Goal: Task Accomplishment & Management: Manage account settings

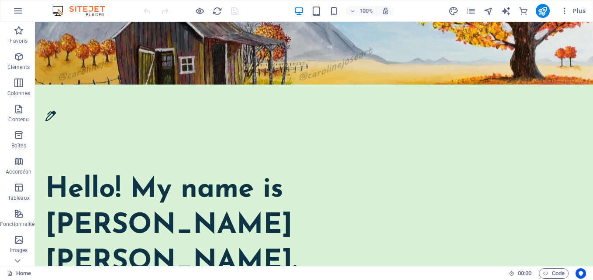
drag, startPoint x: 589, startPoint y: 38, endPoint x: 627, endPoint y: 43, distance: 39.2
click at [507, 13] on icon "text_generator" at bounding box center [506, 11] width 10 height 10
select select "English"
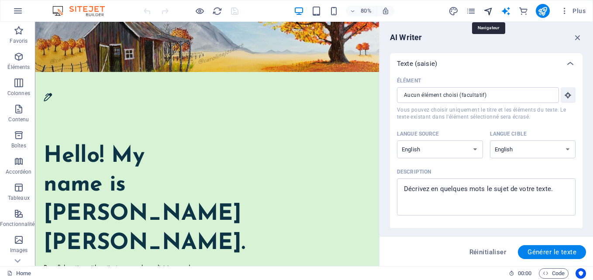
click at [489, 14] on icon "navigator" at bounding box center [488, 11] width 10 height 10
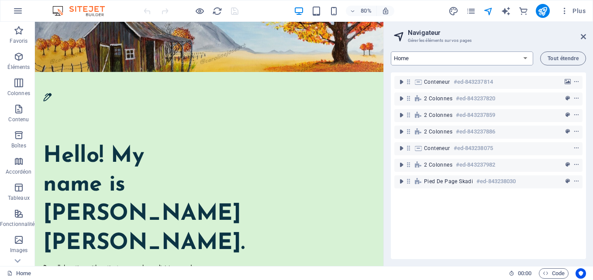
click at [525, 56] on select "Home Legal Notice Privacy Subpage Test" at bounding box center [462, 59] width 142 height 14
click at [577, 11] on span "Plus" at bounding box center [572, 11] width 25 height 9
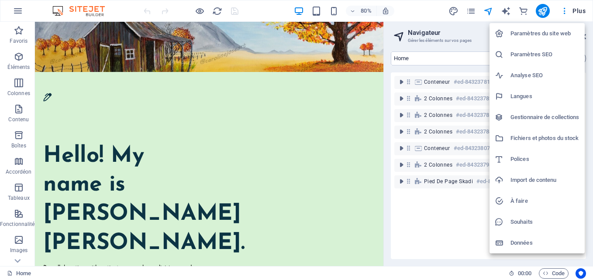
click at [479, 45] on div at bounding box center [296, 140] width 593 height 280
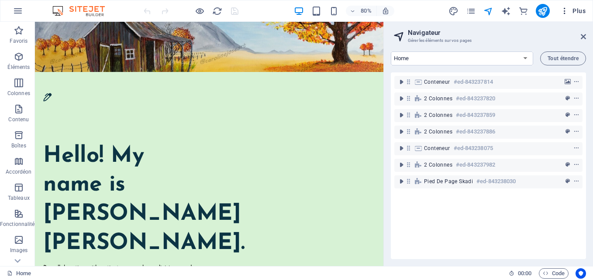
click at [577, 10] on span "Plus" at bounding box center [572, 11] width 25 height 9
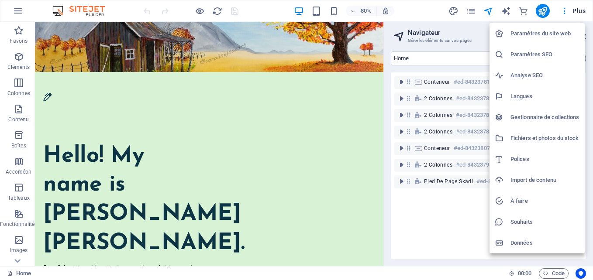
click at [543, 30] on h6 "Paramètres du site web" at bounding box center [544, 33] width 69 height 10
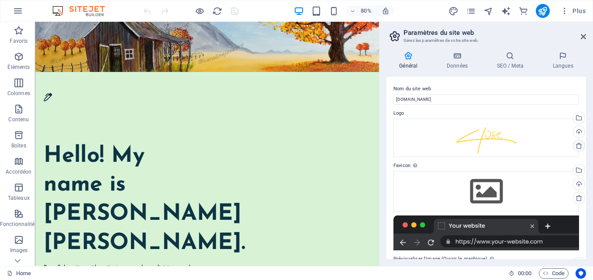
click at [575, 148] on icon at bounding box center [578, 145] width 7 height 7
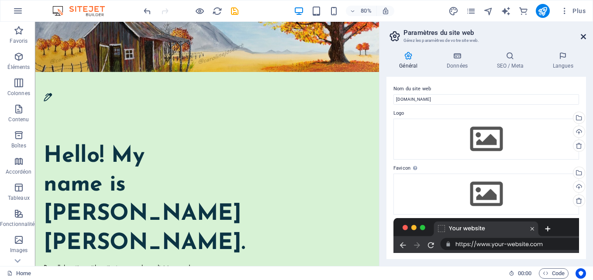
click at [583, 37] on icon at bounding box center [583, 36] width 5 height 7
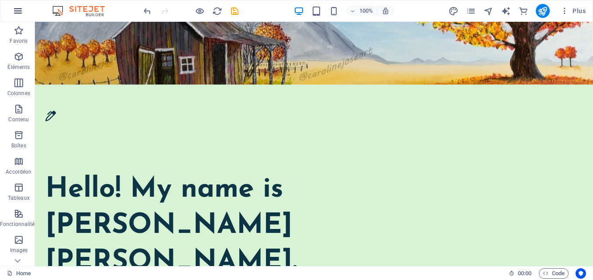
click at [15, 10] on icon "button" at bounding box center [18, 11] width 10 height 10
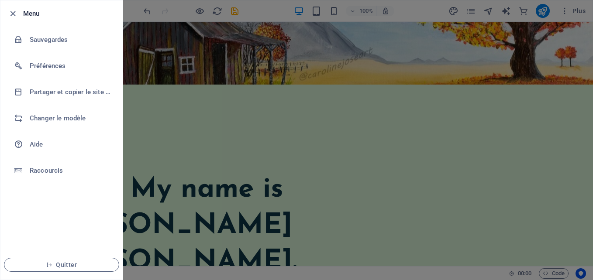
click at [15, 10] on icon "button" at bounding box center [13, 14] width 10 height 10
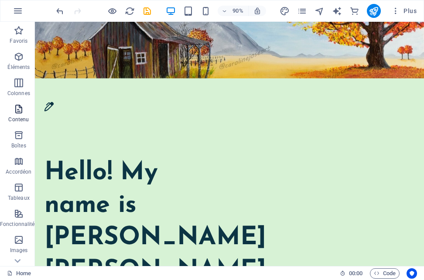
click at [17, 114] on icon "button" at bounding box center [19, 109] width 10 height 10
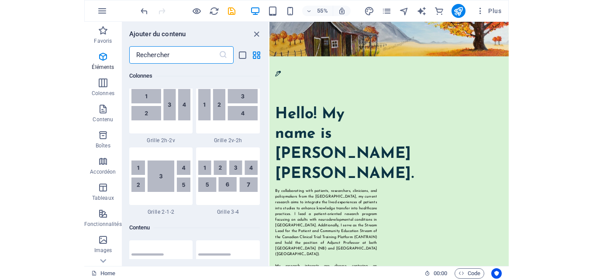
scroll to position [1528, 0]
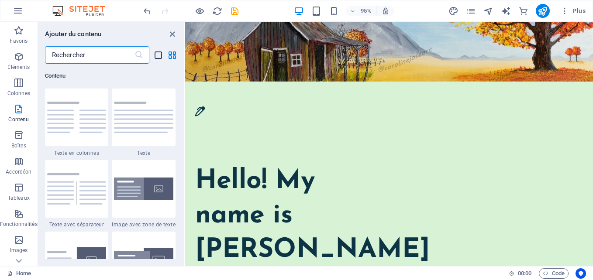
click at [155, 57] on icon "list-view" at bounding box center [158, 55] width 10 height 10
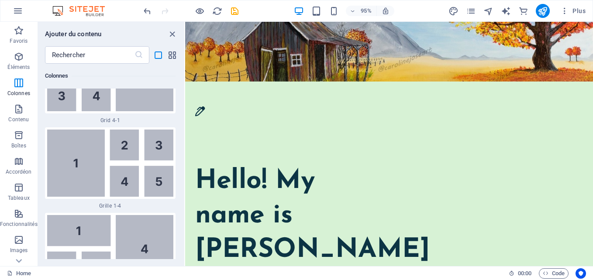
scroll to position [3913, 0]
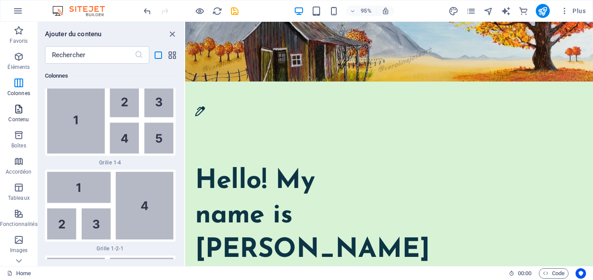
click at [21, 105] on icon "button" at bounding box center [19, 109] width 10 height 10
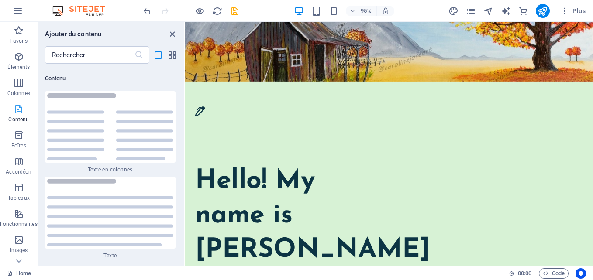
scroll to position [4528, 0]
click at [87, 140] on img at bounding box center [110, 127] width 126 height 68
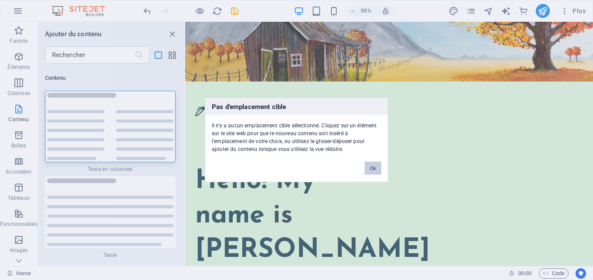
click at [376, 165] on button "Ok" at bounding box center [373, 168] width 17 height 13
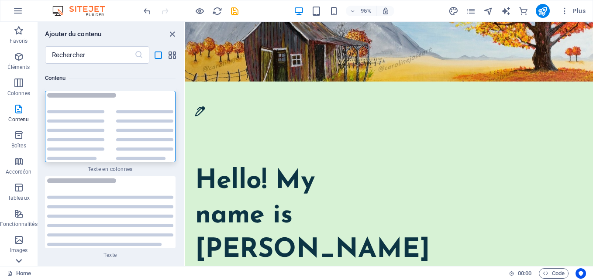
click at [18, 29] on icon at bounding box center [19, 27] width 6 height 4
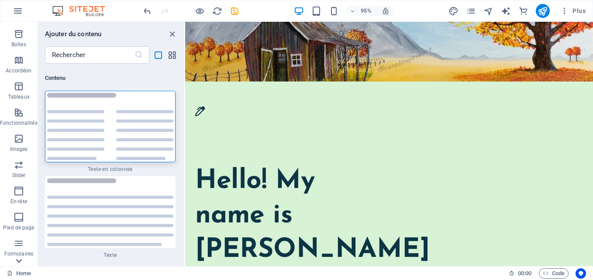
scroll to position [175, 0]
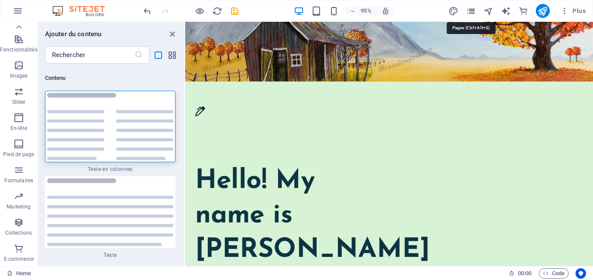
click at [473, 12] on icon "pages" at bounding box center [471, 11] width 10 height 10
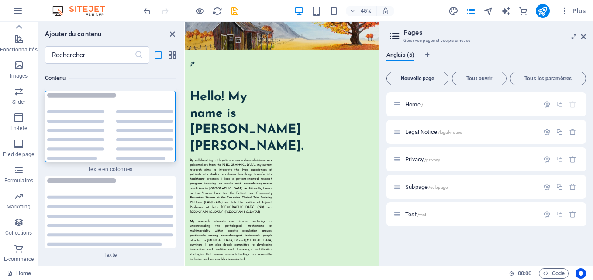
click at [414, 81] on span "Nouvelle page" at bounding box center [417, 78] width 54 height 5
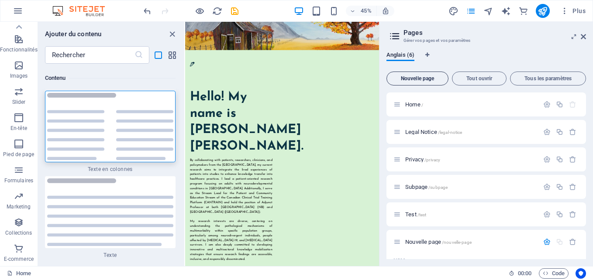
scroll to position [99, 0]
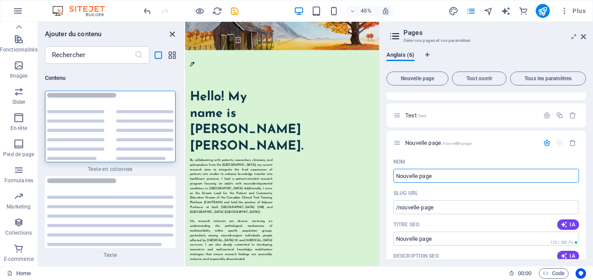
click at [170, 32] on icon "close panel" at bounding box center [172, 34] width 10 height 10
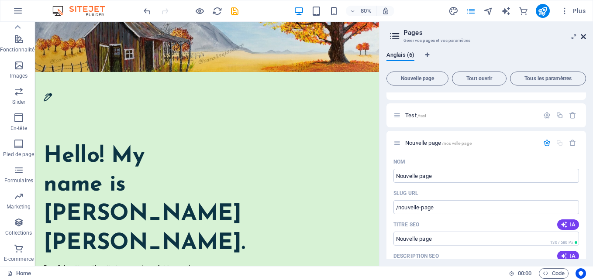
click at [586, 34] on icon at bounding box center [583, 36] width 5 height 7
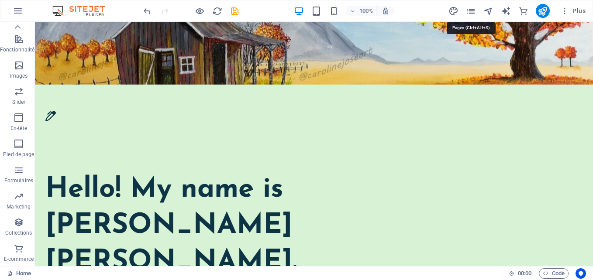
click at [472, 12] on icon "pages" at bounding box center [471, 11] width 10 height 10
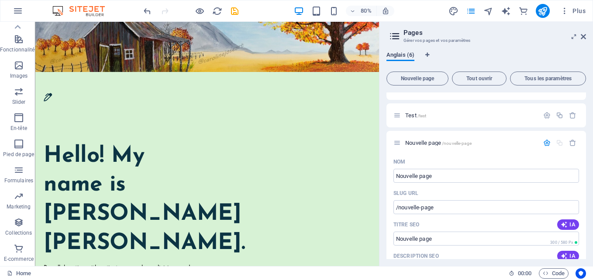
click at [399, 52] on span "Anglais (6)" at bounding box center [400, 56] width 28 height 12
click at [482, 78] on span "Tout ouvrir" at bounding box center [479, 78] width 47 height 5
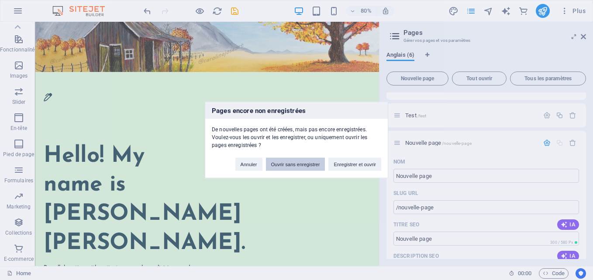
click at [292, 164] on button "Ouvrir sans enregistrer" at bounding box center [295, 164] width 59 height 13
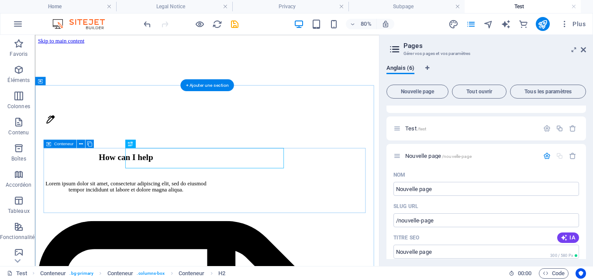
scroll to position [0, 0]
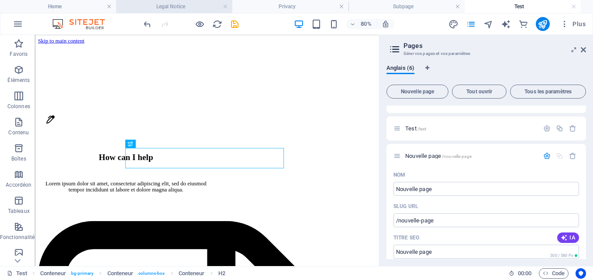
click at [175, 8] on h4 "Legal Notice" at bounding box center [174, 7] width 116 height 10
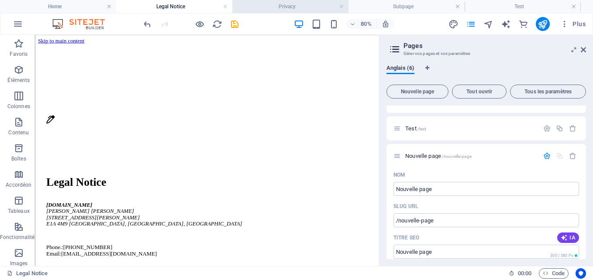
click at [280, 0] on li "Privacy" at bounding box center [290, 6] width 116 height 13
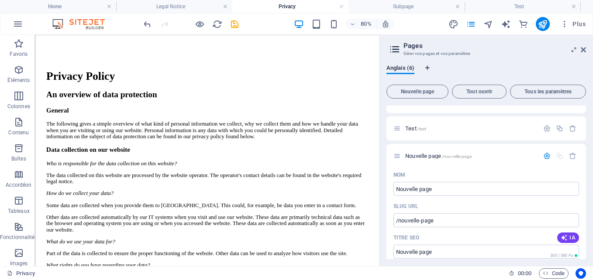
scroll to position [139, 0]
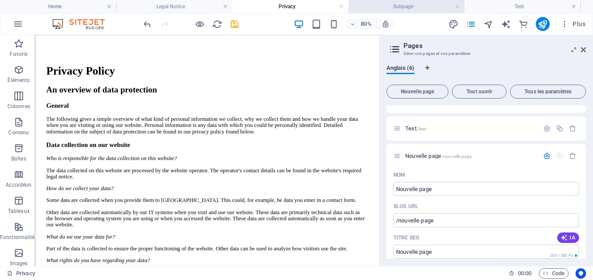
click at [396, 7] on h4 "Subpage" at bounding box center [406, 7] width 116 height 10
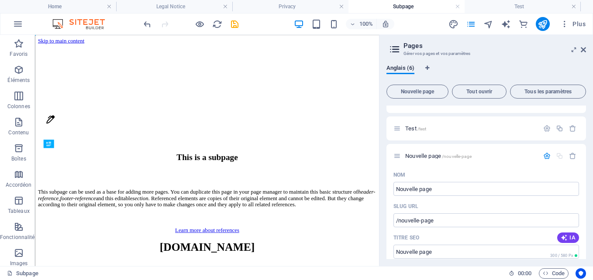
scroll to position [0, 0]
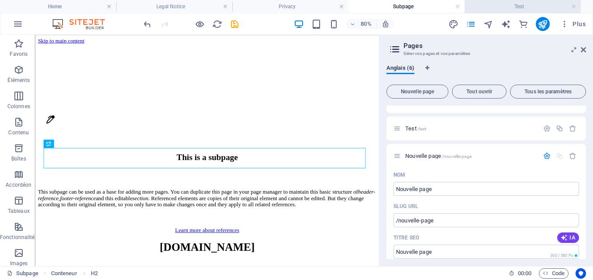
click at [497, 5] on h4 "Test" at bounding box center [523, 7] width 116 height 10
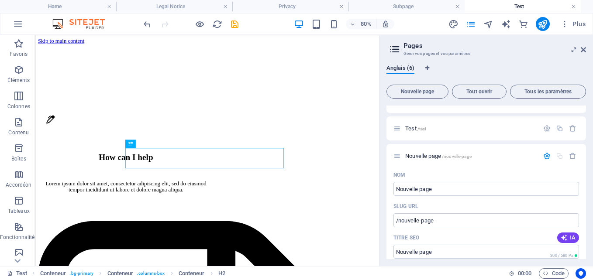
click at [574, 7] on link at bounding box center [573, 7] width 5 height 8
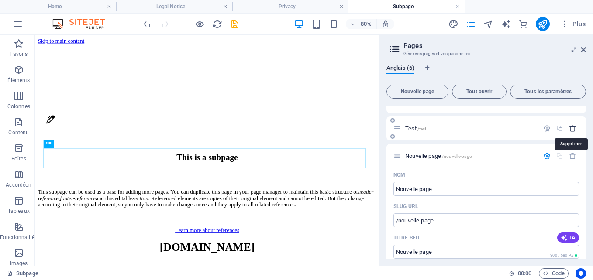
click at [573, 130] on icon "button" at bounding box center [572, 128] width 7 height 7
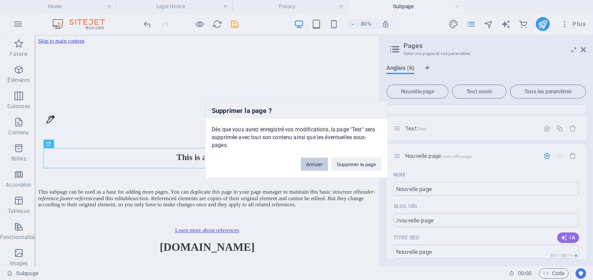
click at [310, 158] on button "Annuler" at bounding box center [314, 164] width 27 height 13
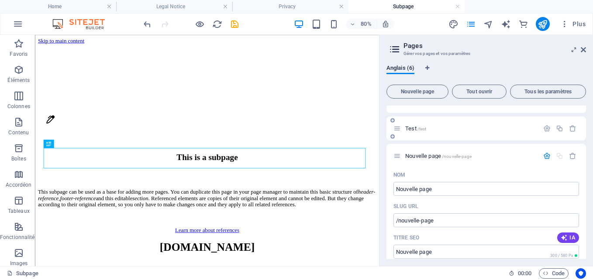
click at [447, 129] on p "Test /test" at bounding box center [470, 129] width 131 height 6
